Goal: Navigation & Orientation: Find specific page/section

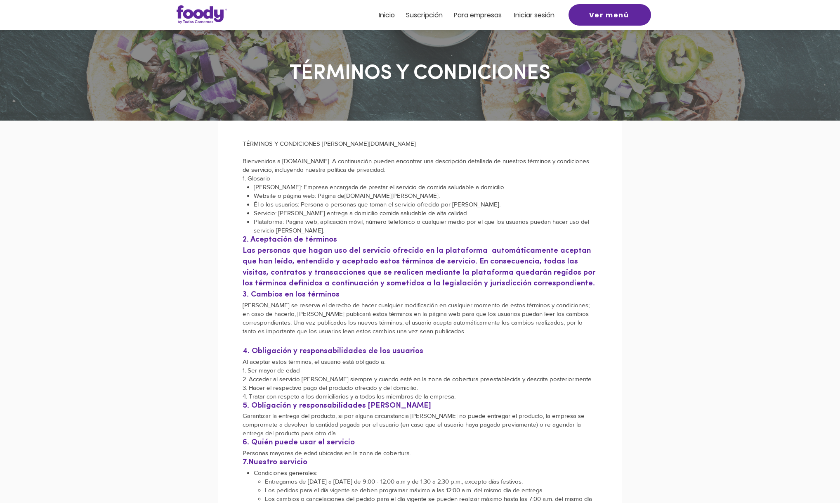
click at [537, 10] on span "Iniciar sesión" at bounding box center [534, 14] width 40 height 9
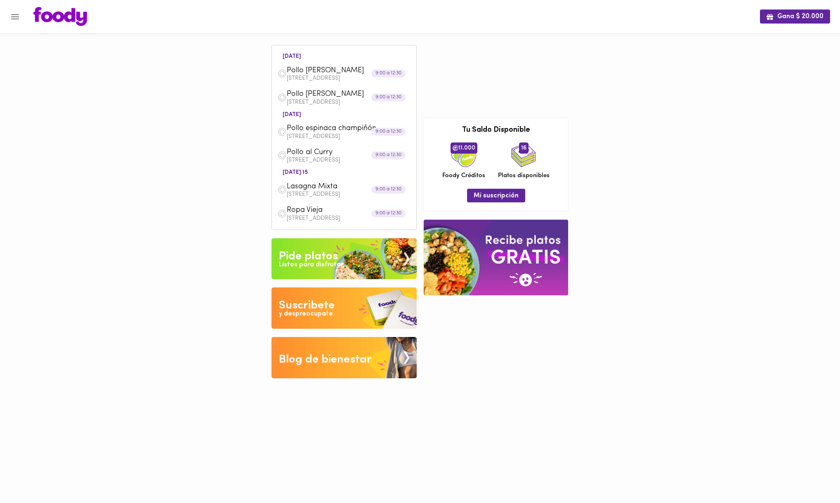
click at [17, 19] on icon "Menu" at bounding box center [15, 16] width 8 height 5
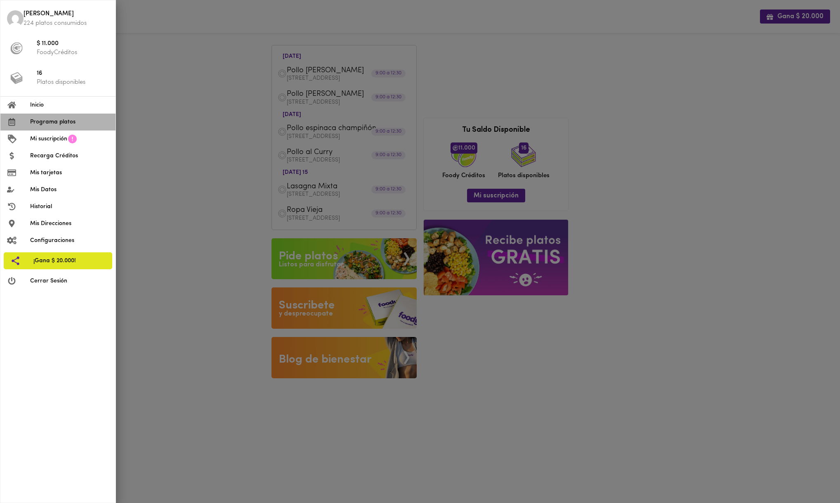
click at [61, 119] on span "Programa platos" at bounding box center [69, 122] width 79 height 9
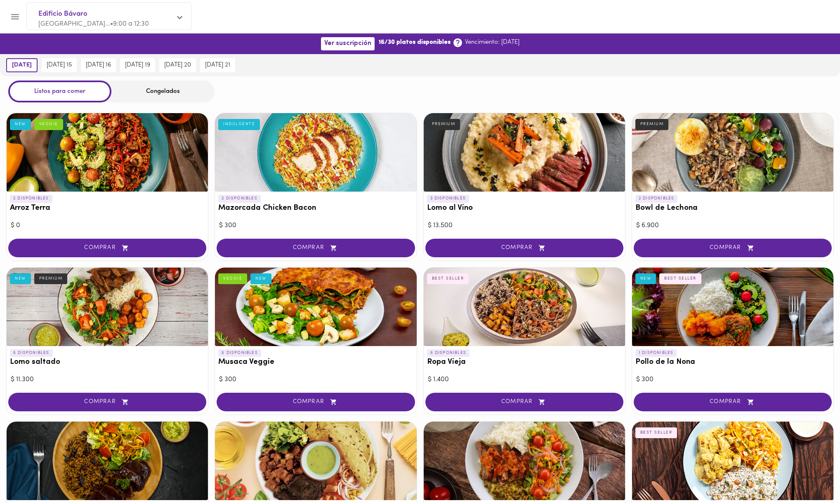
click at [12, 12] on icon "Menu" at bounding box center [15, 17] width 10 height 10
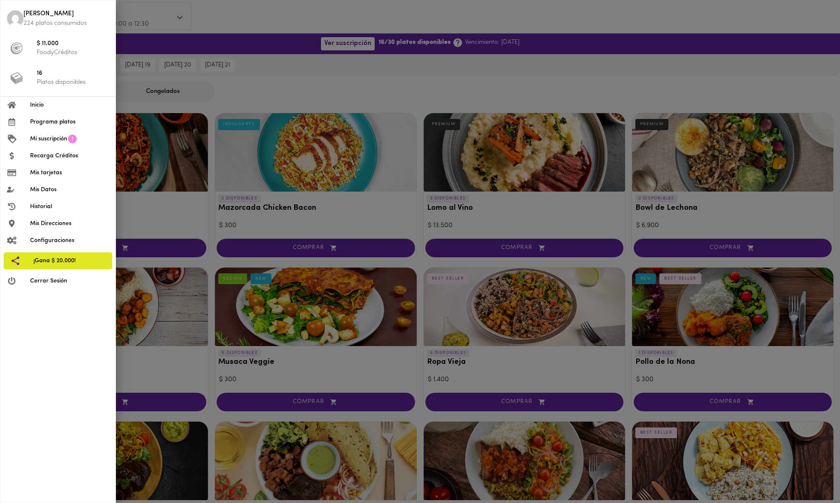
click at [54, 139] on span "Mi suscripción" at bounding box center [48, 139] width 37 height 9
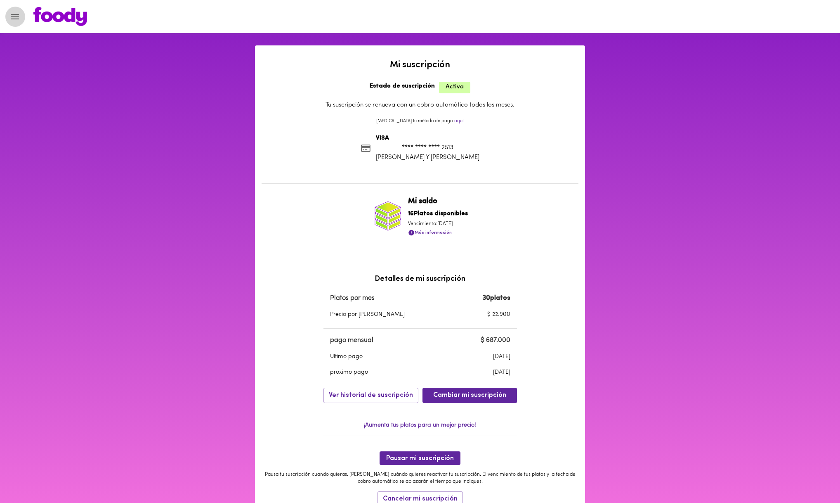
click at [9, 15] on button "Menu" at bounding box center [15, 17] width 20 height 20
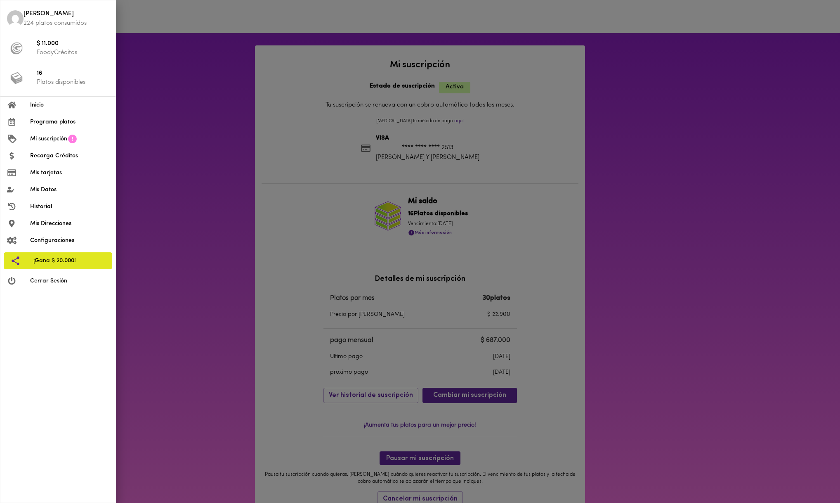
click at [47, 104] on span "Inicio" at bounding box center [69, 105] width 79 height 9
